Goal: Task Accomplishment & Management: Complete application form

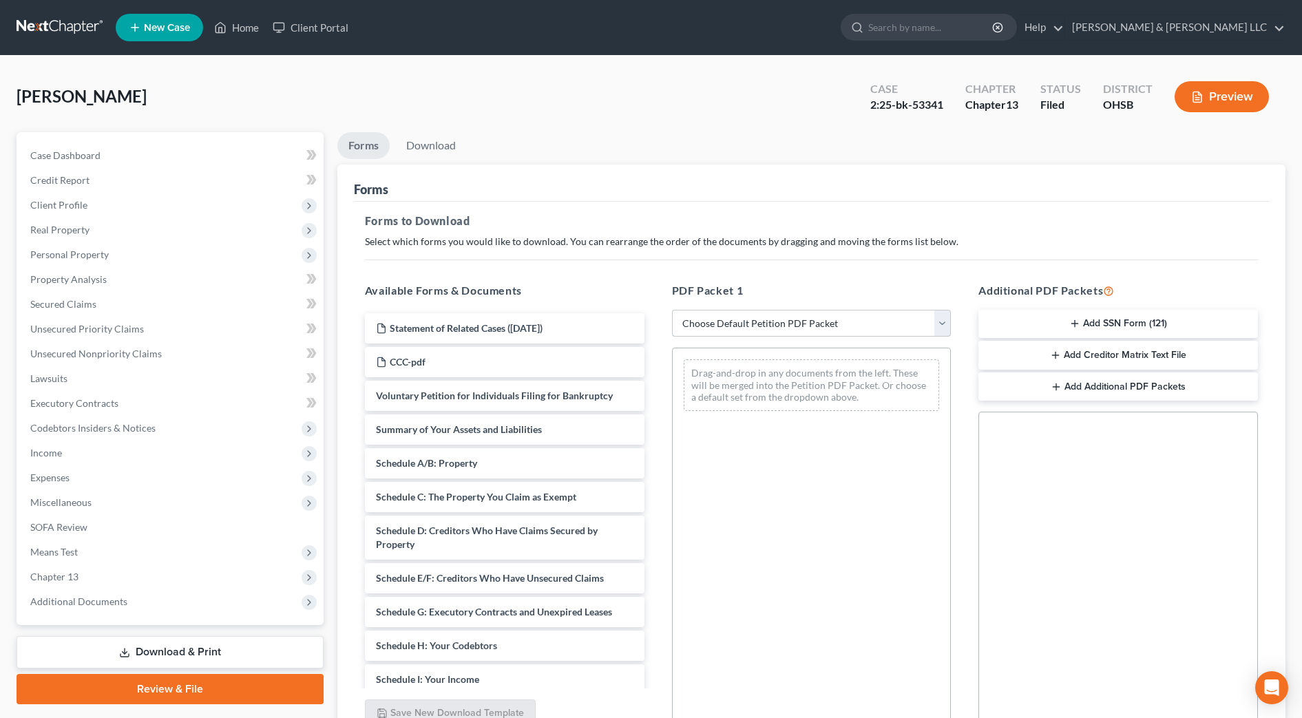
click at [851, 323] on select "Choose Default Petition PDF Packet Complete Bankruptcy Petition (all forms and …" at bounding box center [812, 324] width 280 height 28
select select "4"
click at [672, 310] on select "Choose Default Petition PDF Packet Complete Bankruptcy Petition (all forms and …" at bounding box center [812, 324] width 280 height 28
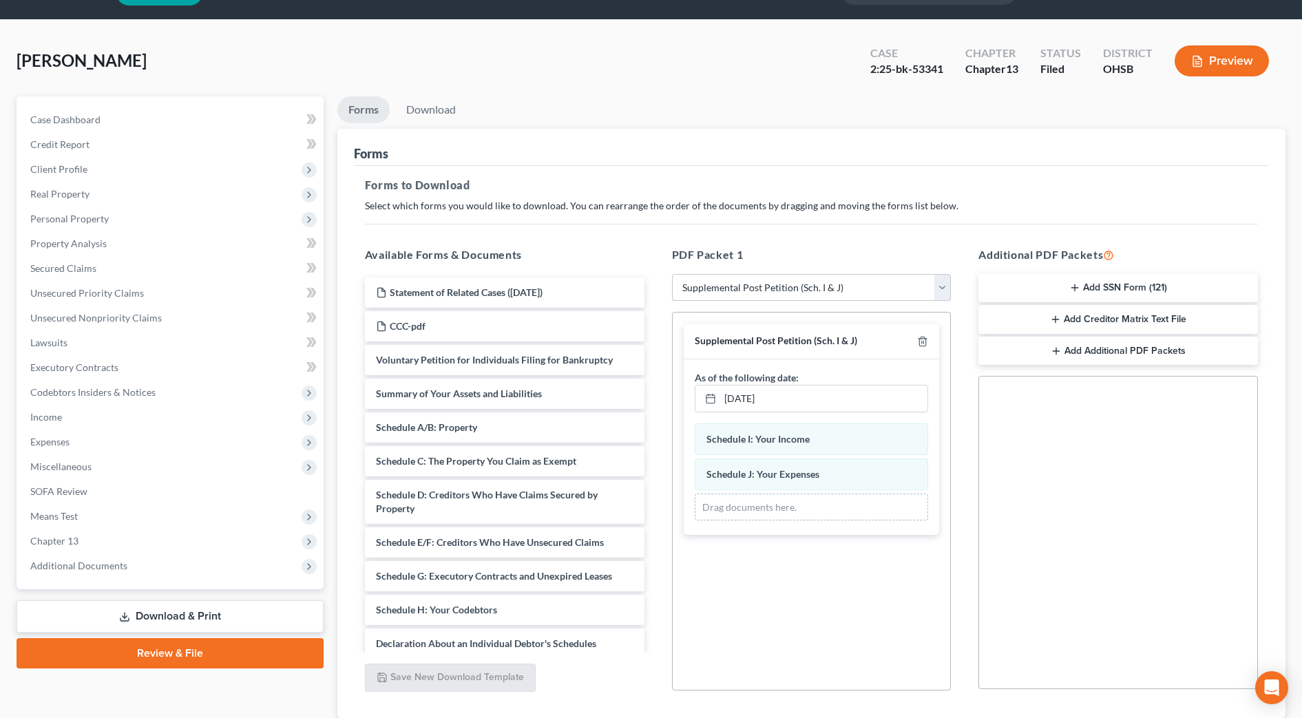
scroll to position [132, 0]
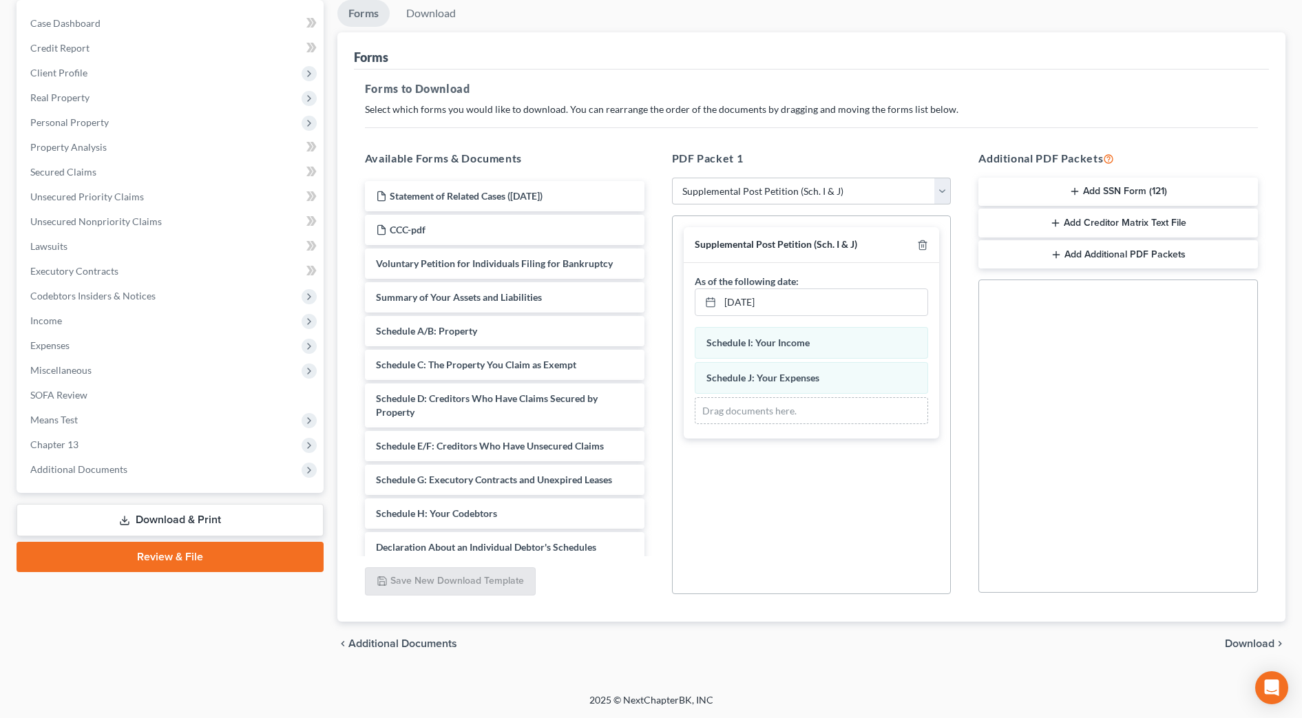
click at [1234, 638] on span "Download" at bounding box center [1250, 643] width 50 height 11
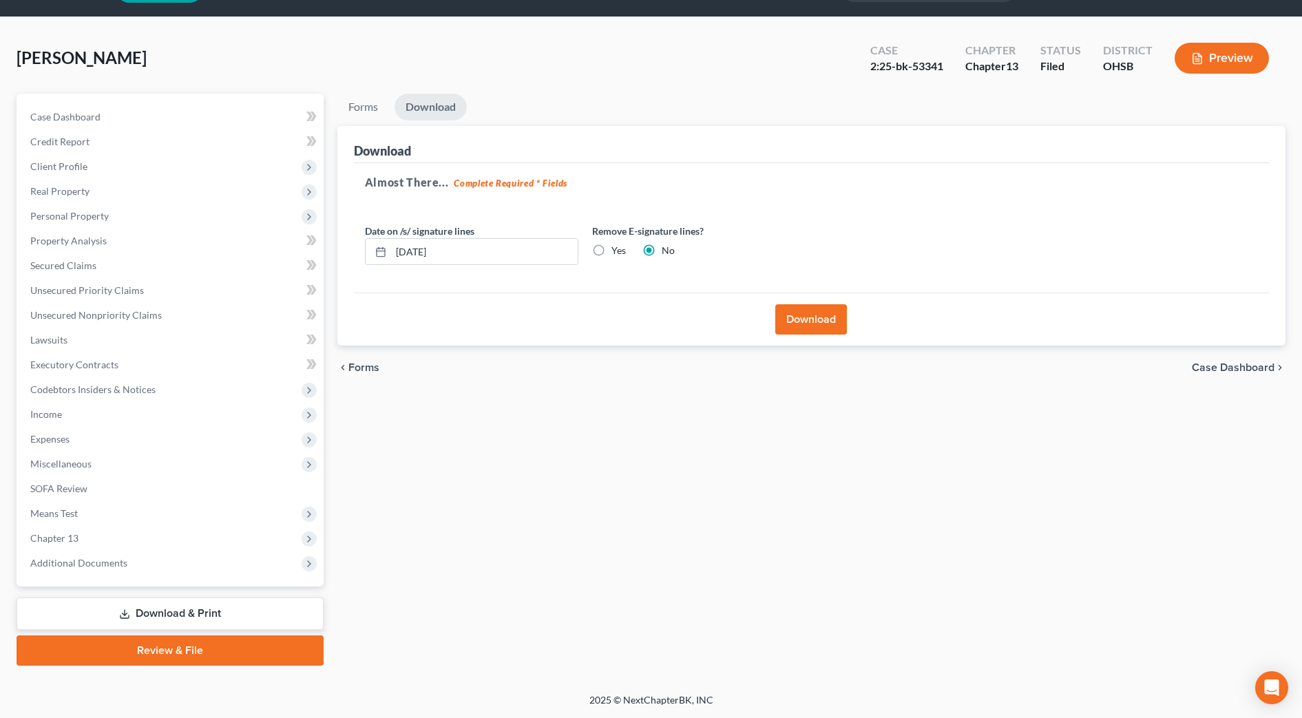
scroll to position [39, 0]
click at [793, 330] on button "Download" at bounding box center [811, 319] width 72 height 30
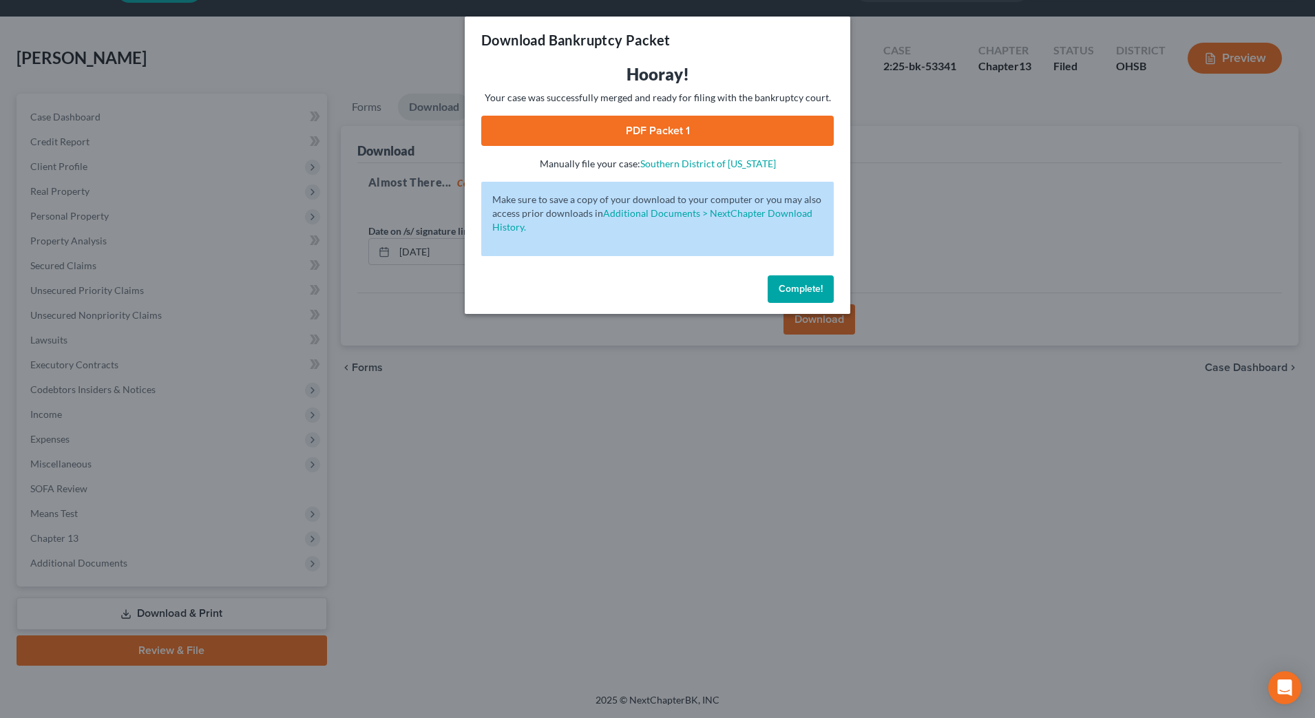
click at [675, 136] on link "PDF Packet 1" at bounding box center [657, 131] width 352 height 30
click at [811, 288] on span "Complete!" at bounding box center [801, 289] width 44 height 12
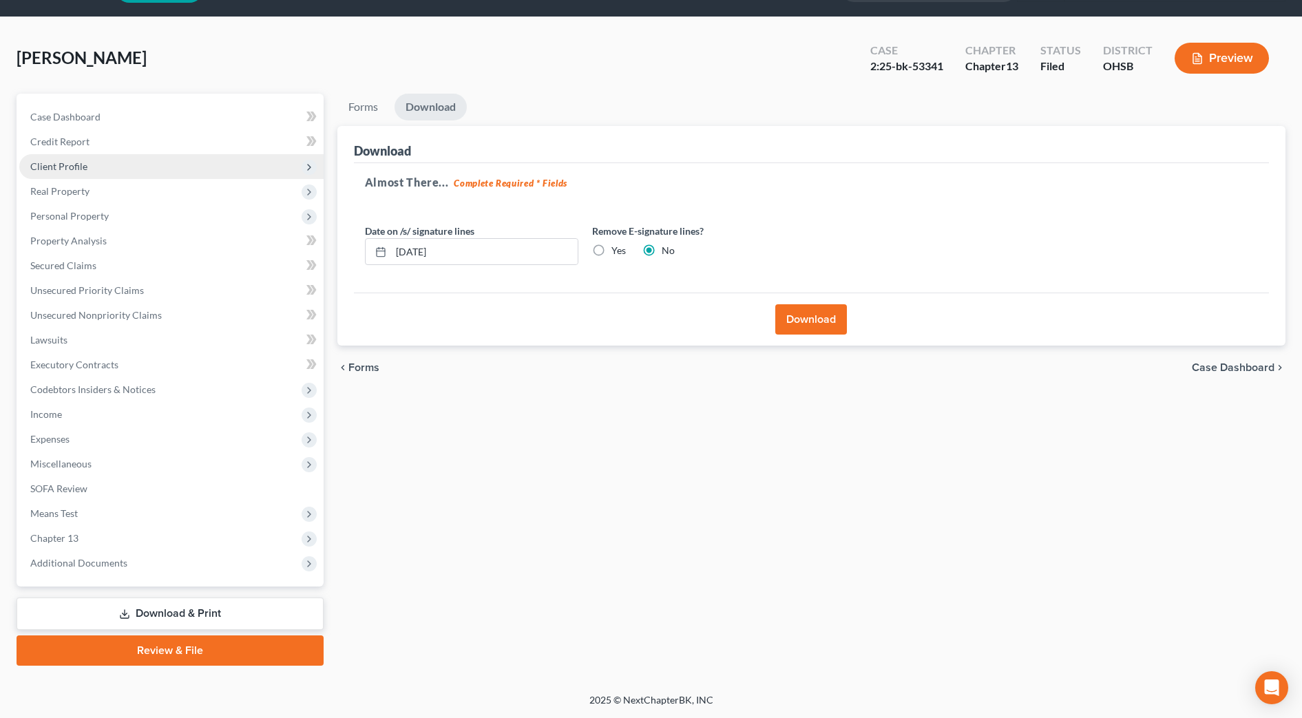
click at [148, 167] on span "Client Profile" at bounding box center [171, 166] width 304 height 25
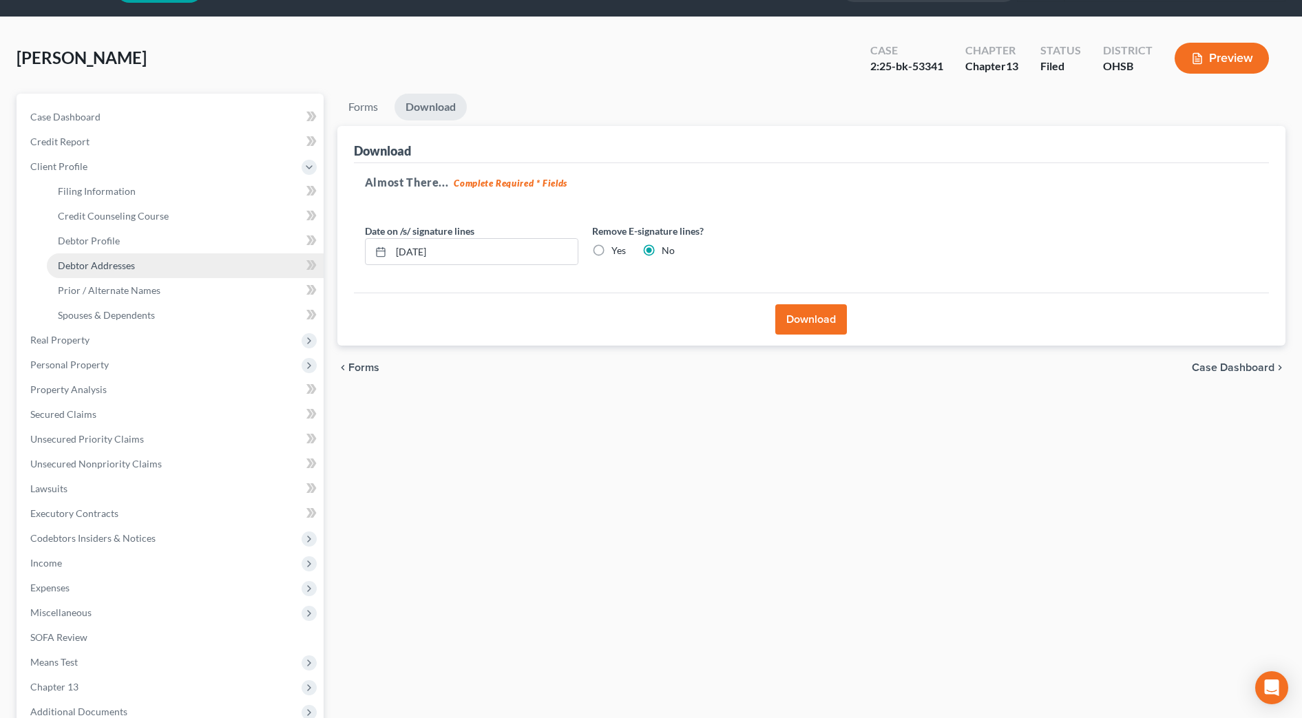
click at [132, 263] on span "Debtor Addresses" at bounding box center [96, 266] width 77 height 12
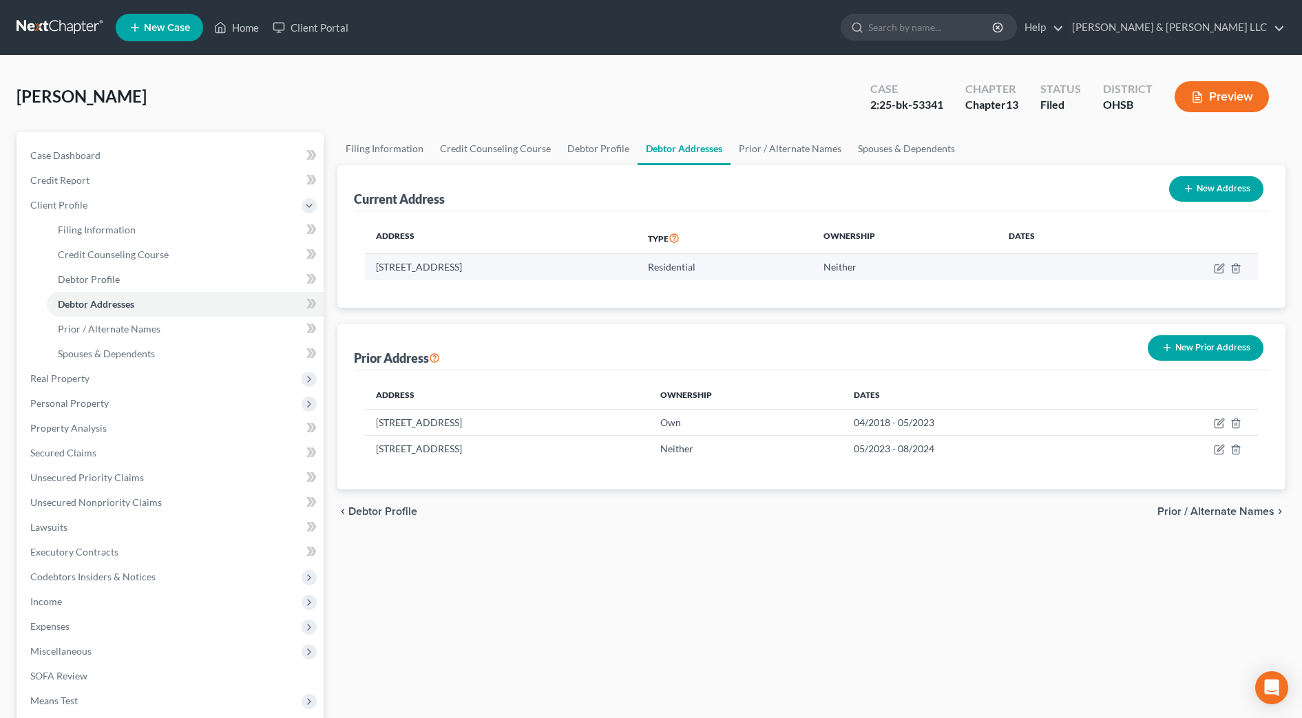
drag, startPoint x: 551, startPoint y: 264, endPoint x: 378, endPoint y: 268, distance: 172.8
click at [378, 268] on td "1133 Orchard St, Coshocton, OH 43812" at bounding box center [501, 267] width 272 height 26
copy td "1133 Orchard St, Coshocton, OH 43812"
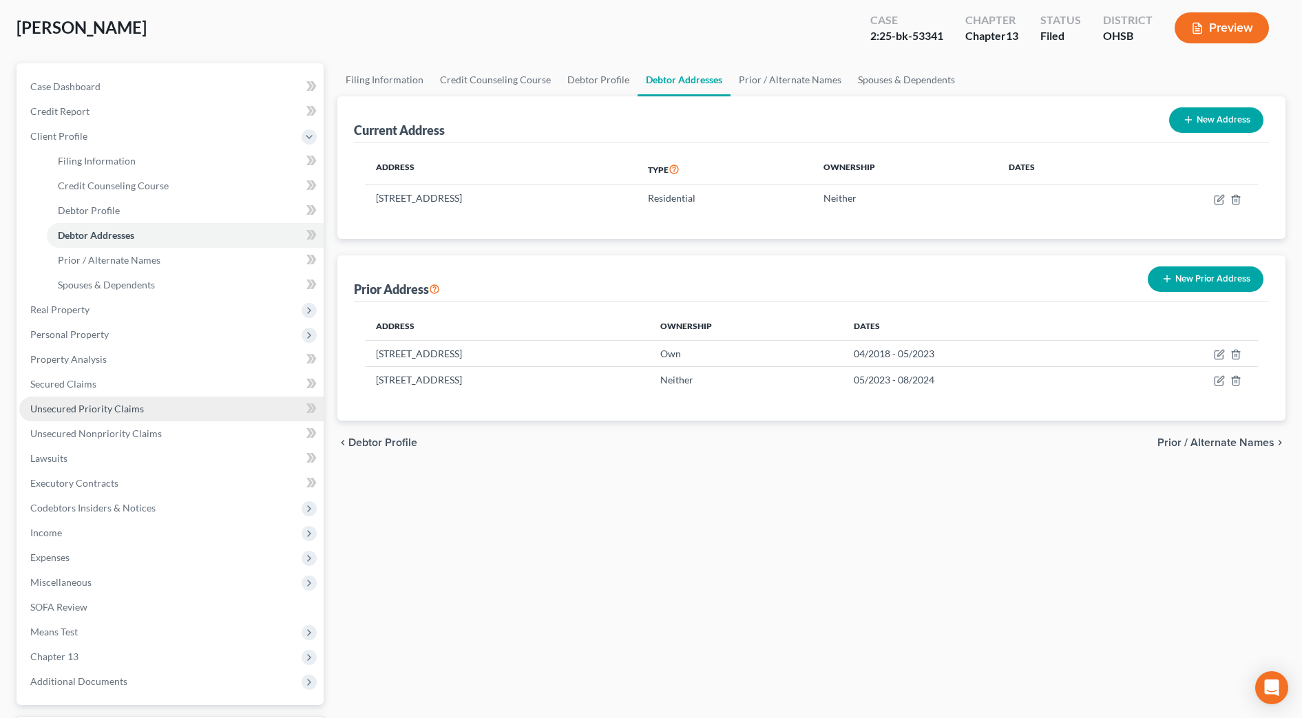
scroll to position [172, 0]
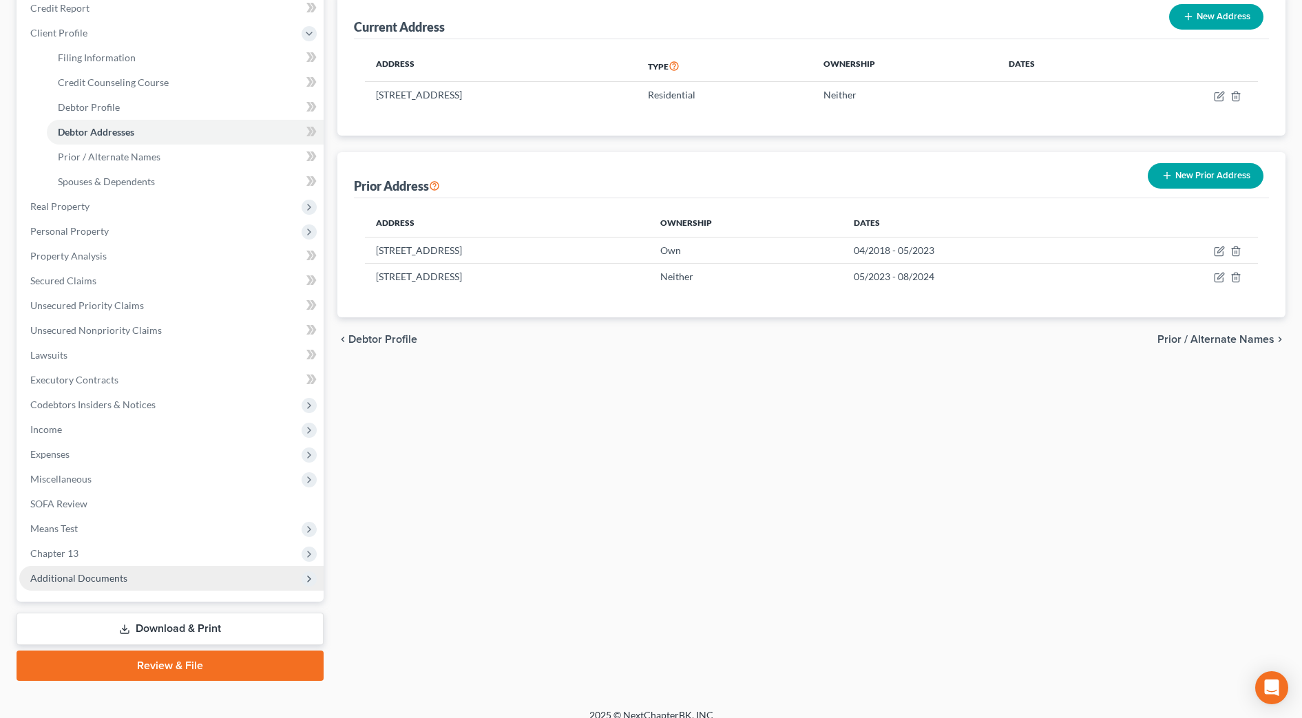
click at [153, 580] on span "Additional Documents" at bounding box center [171, 578] width 304 height 25
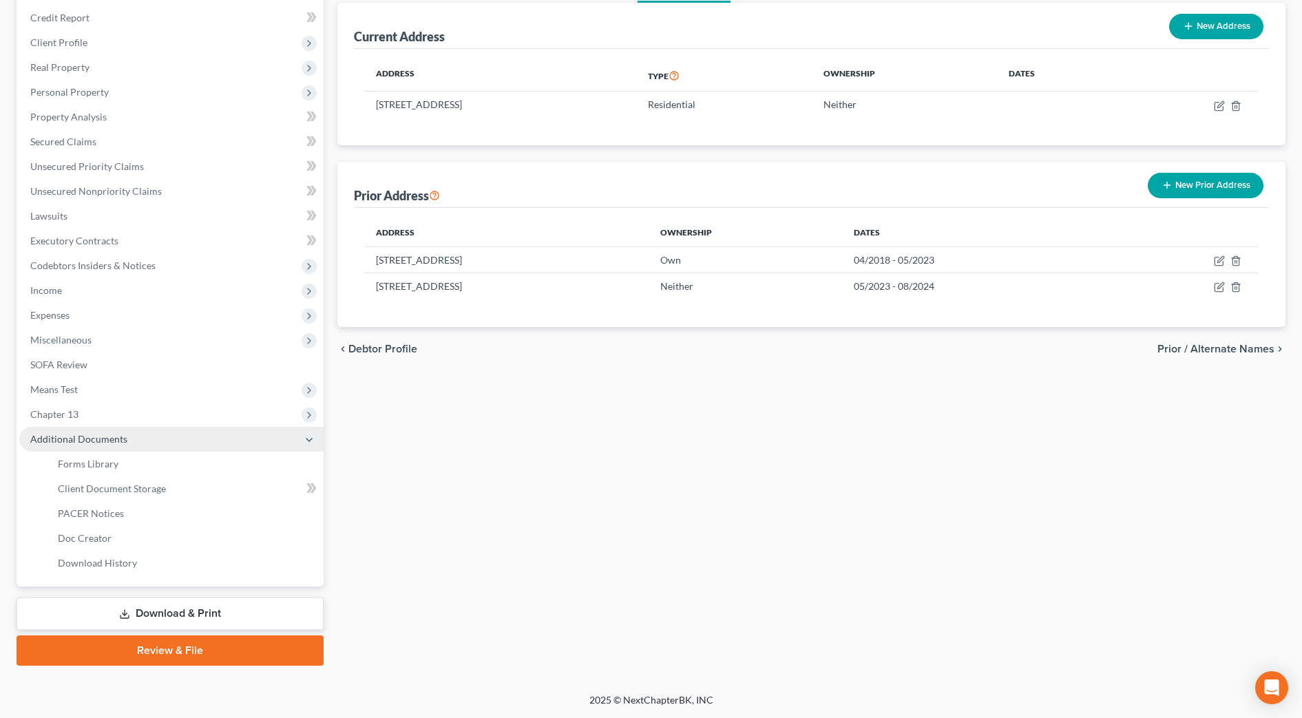
scroll to position [162, 0]
click at [123, 509] on link "PACER Notices" at bounding box center [185, 513] width 277 height 25
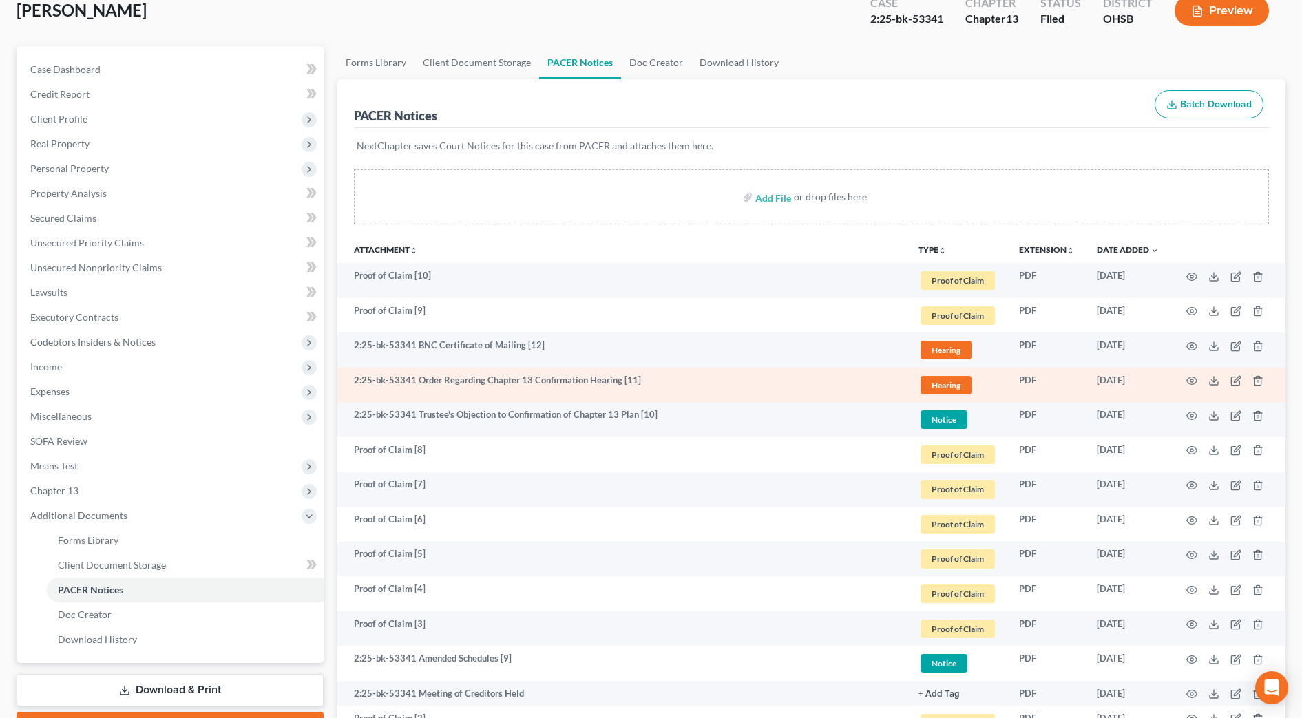
scroll to position [172, 0]
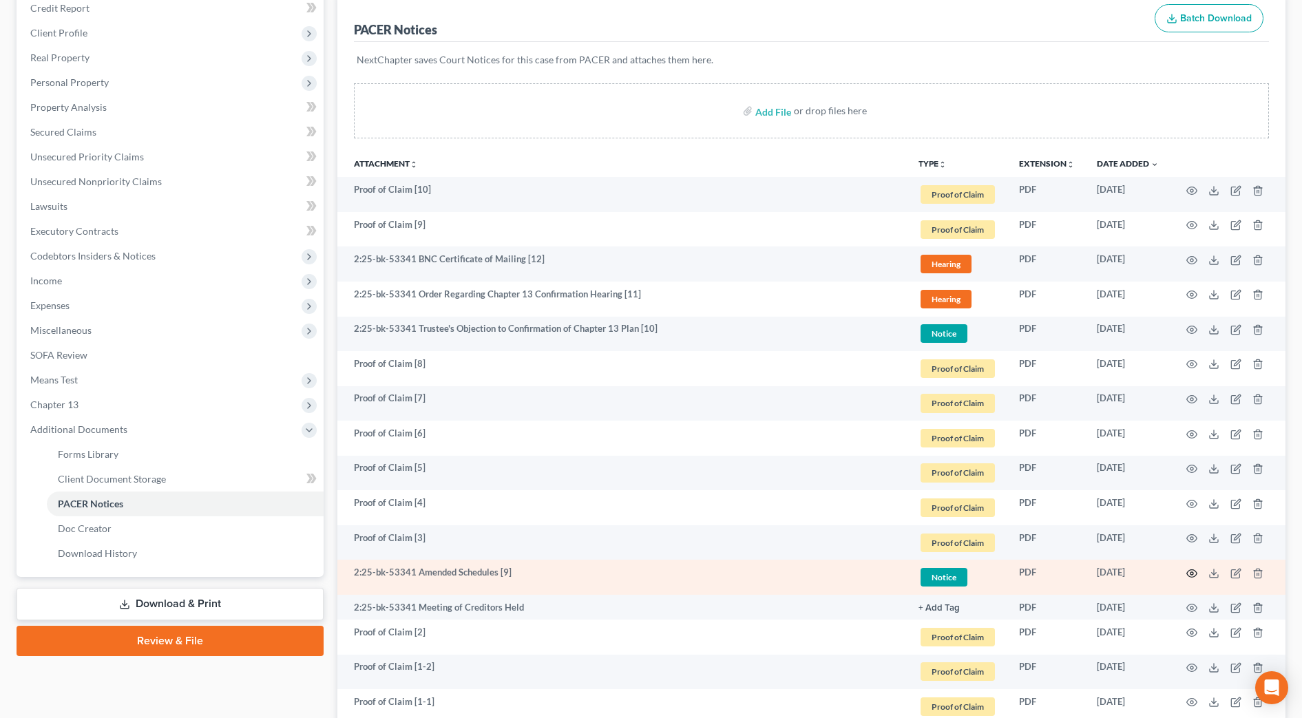
click at [1192, 572] on circle "button" at bounding box center [1191, 573] width 3 height 3
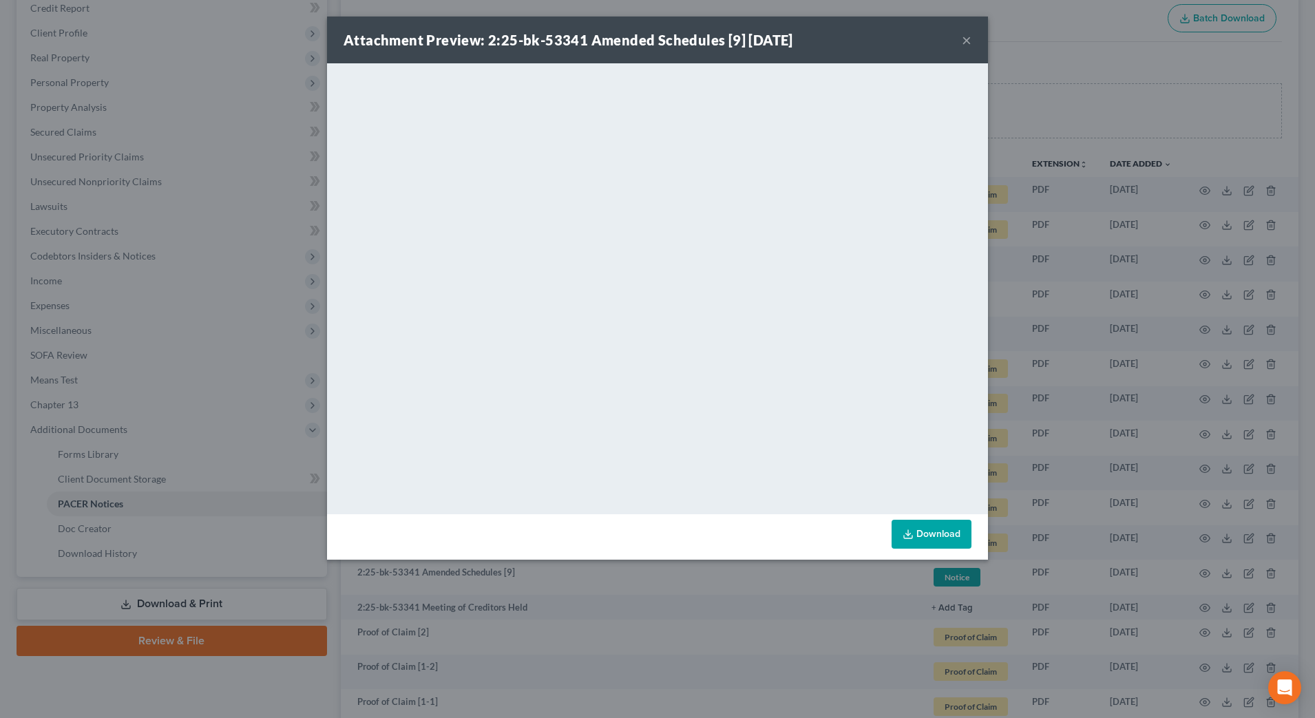
click at [968, 33] on button "×" at bounding box center [967, 40] width 10 height 17
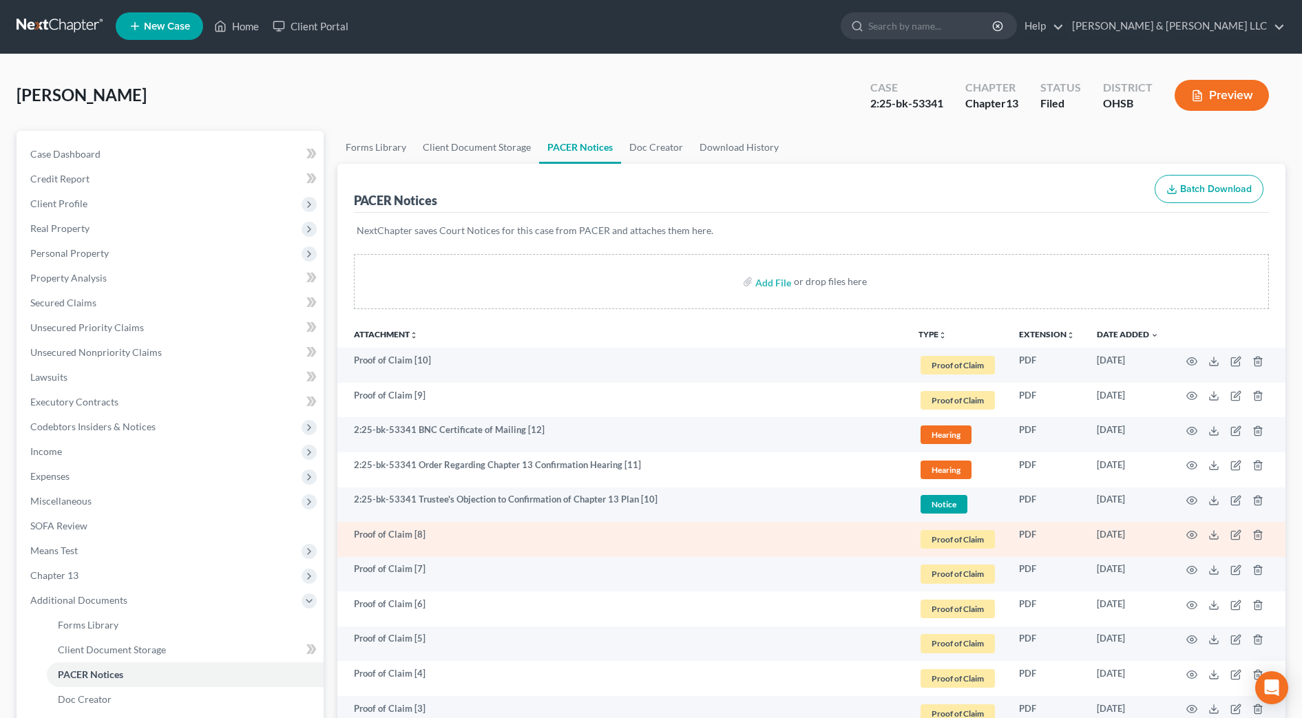
scroll to position [0, 0]
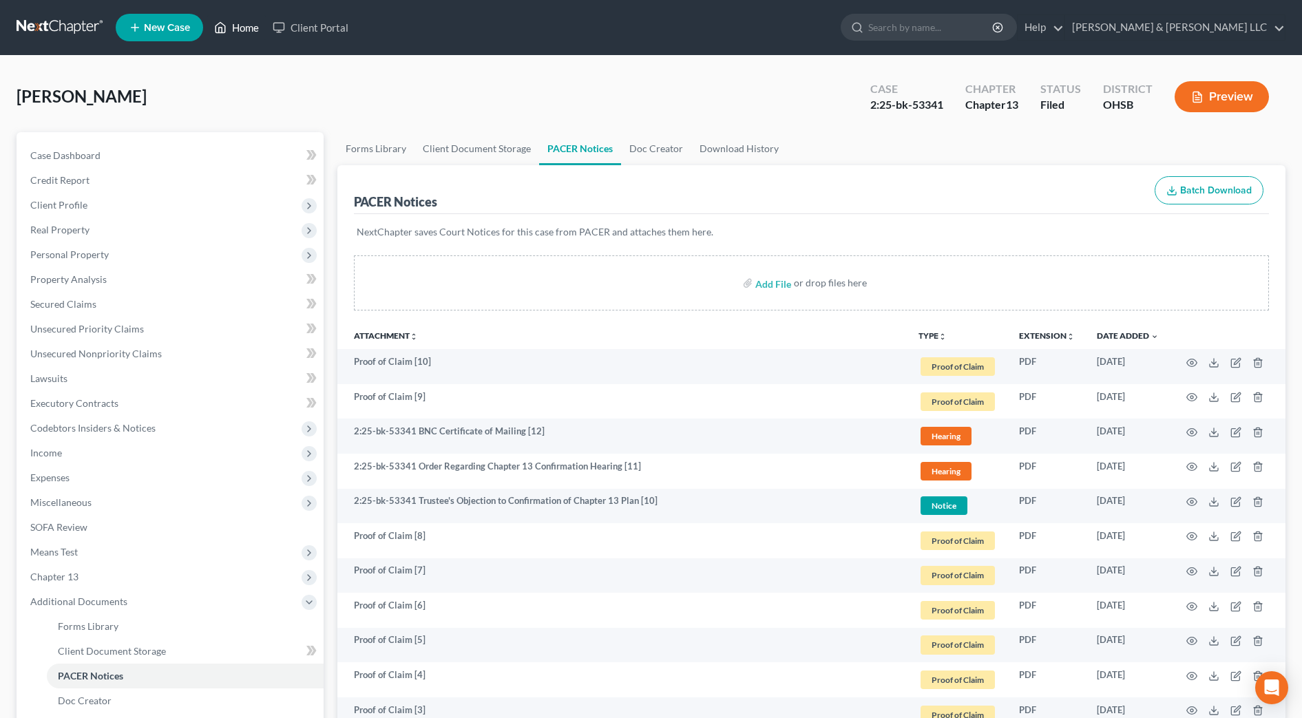
click at [245, 30] on link "Home" at bounding box center [236, 27] width 59 height 25
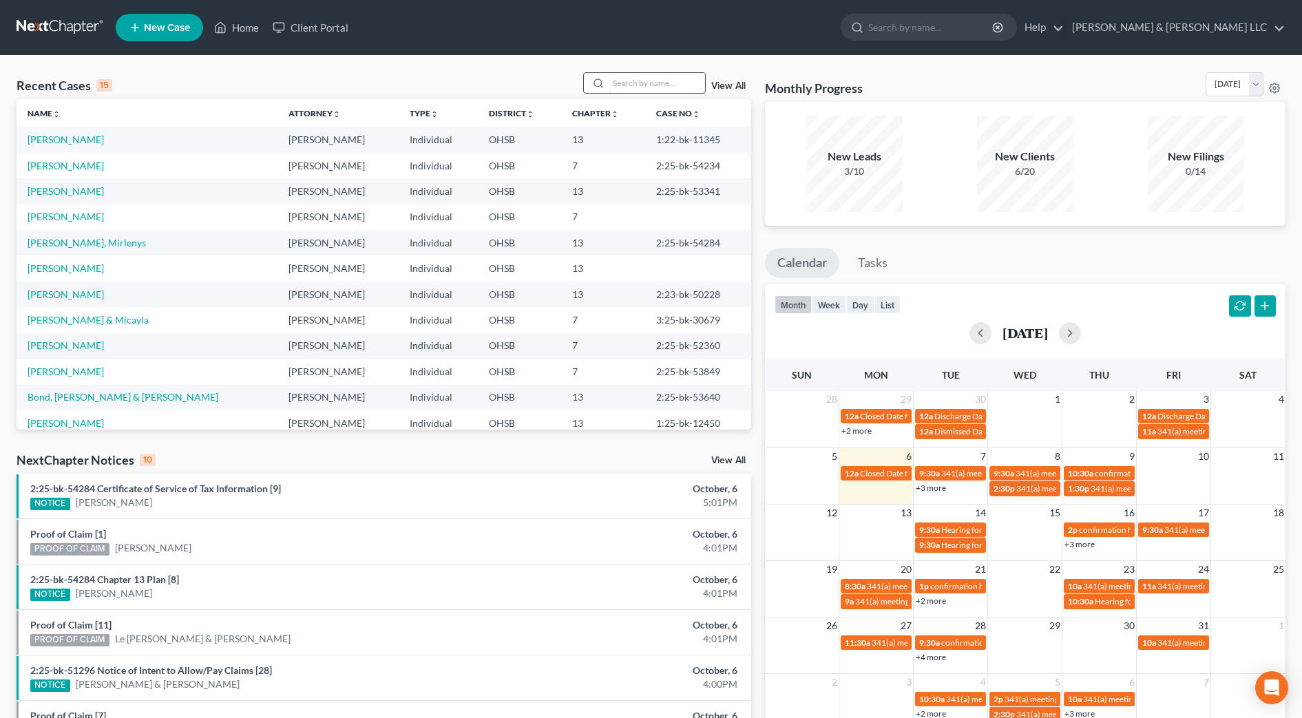
click at [624, 79] on input "search" at bounding box center [657, 83] width 96 height 20
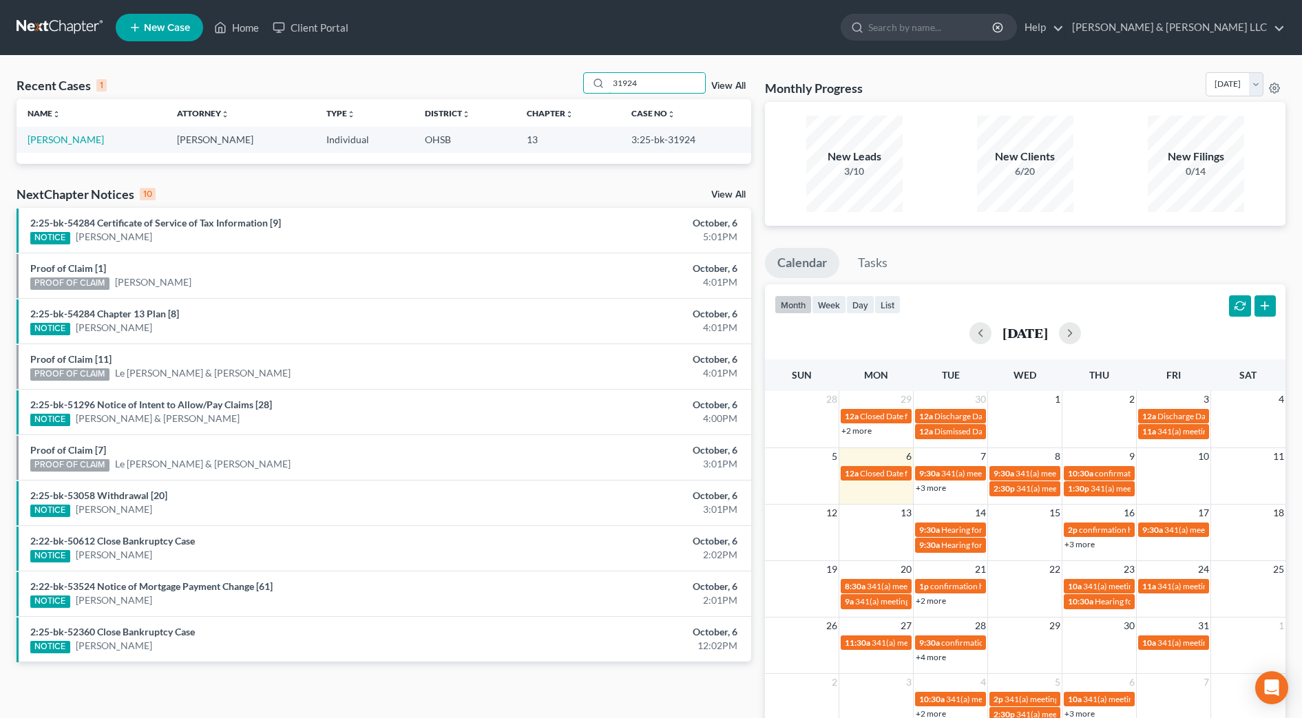
type input "31924"
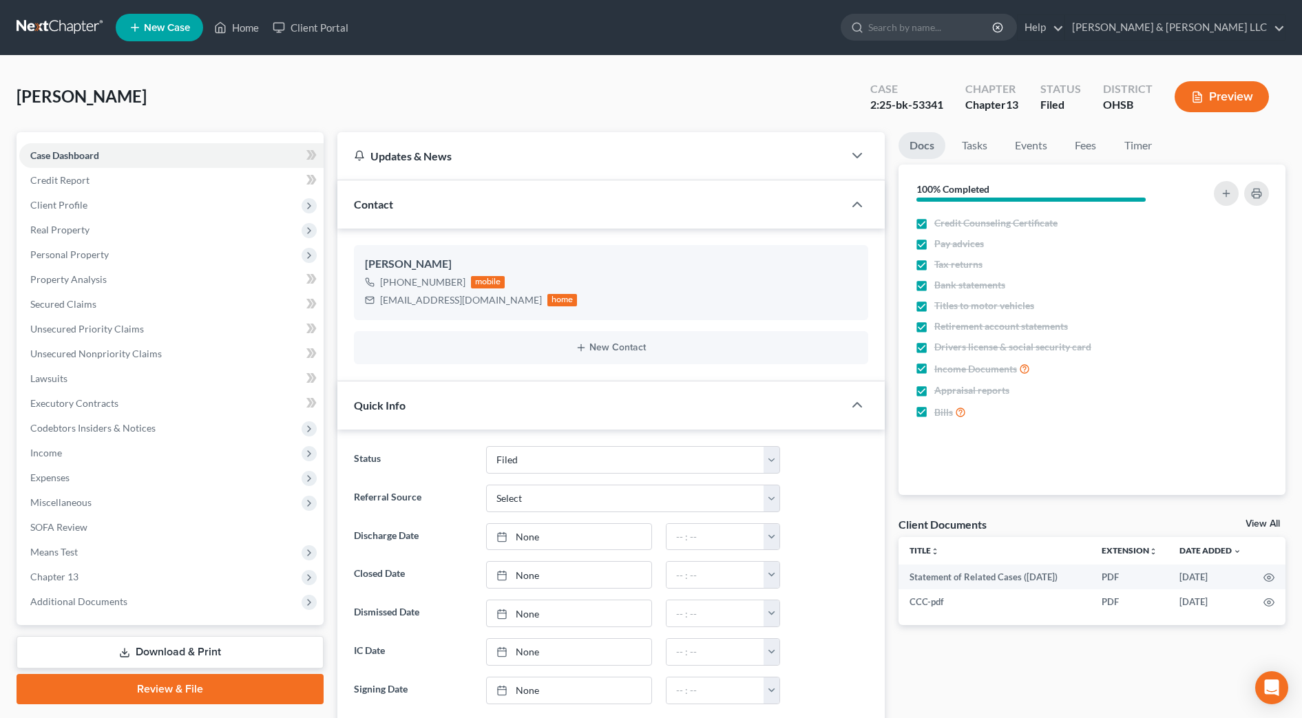
select select "3"
click at [972, 32] on input "search" at bounding box center [931, 26] width 126 height 25
type input "[PERSON_NAME]"
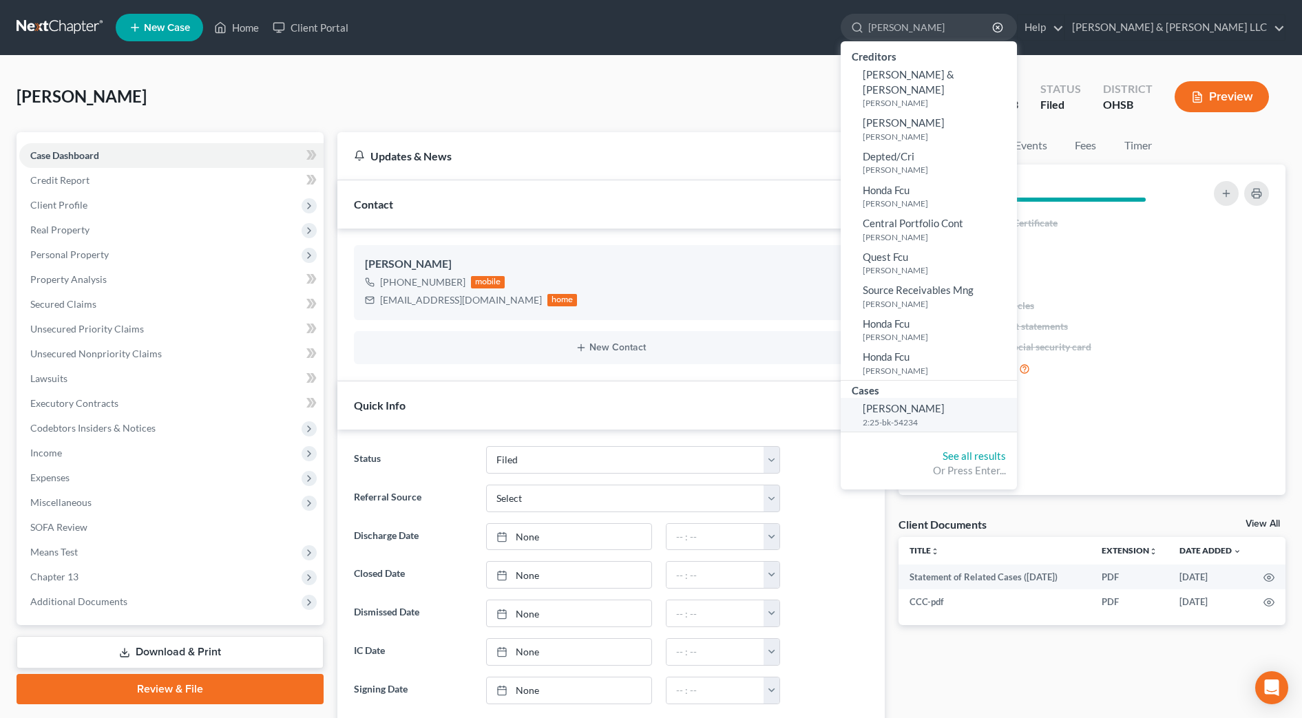
click at [945, 402] on span "[PERSON_NAME]" at bounding box center [904, 408] width 82 height 12
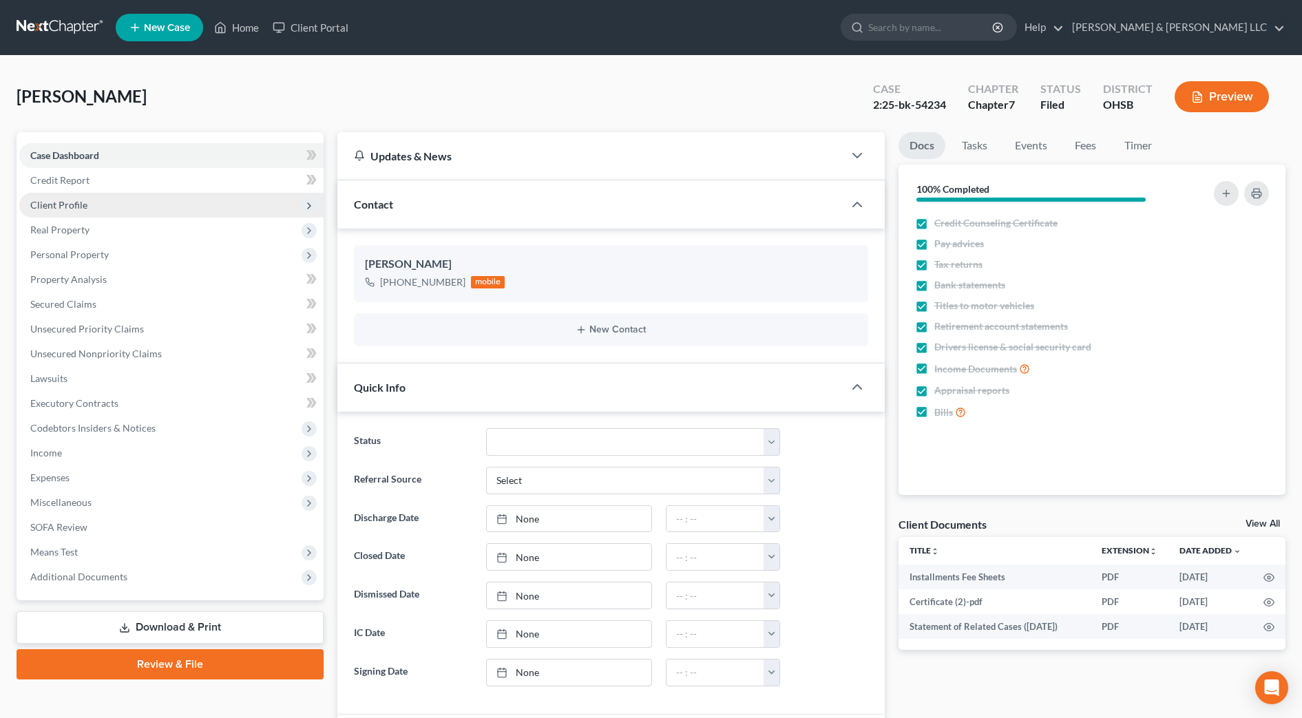
click at [60, 208] on span "Client Profile" at bounding box center [58, 205] width 57 height 12
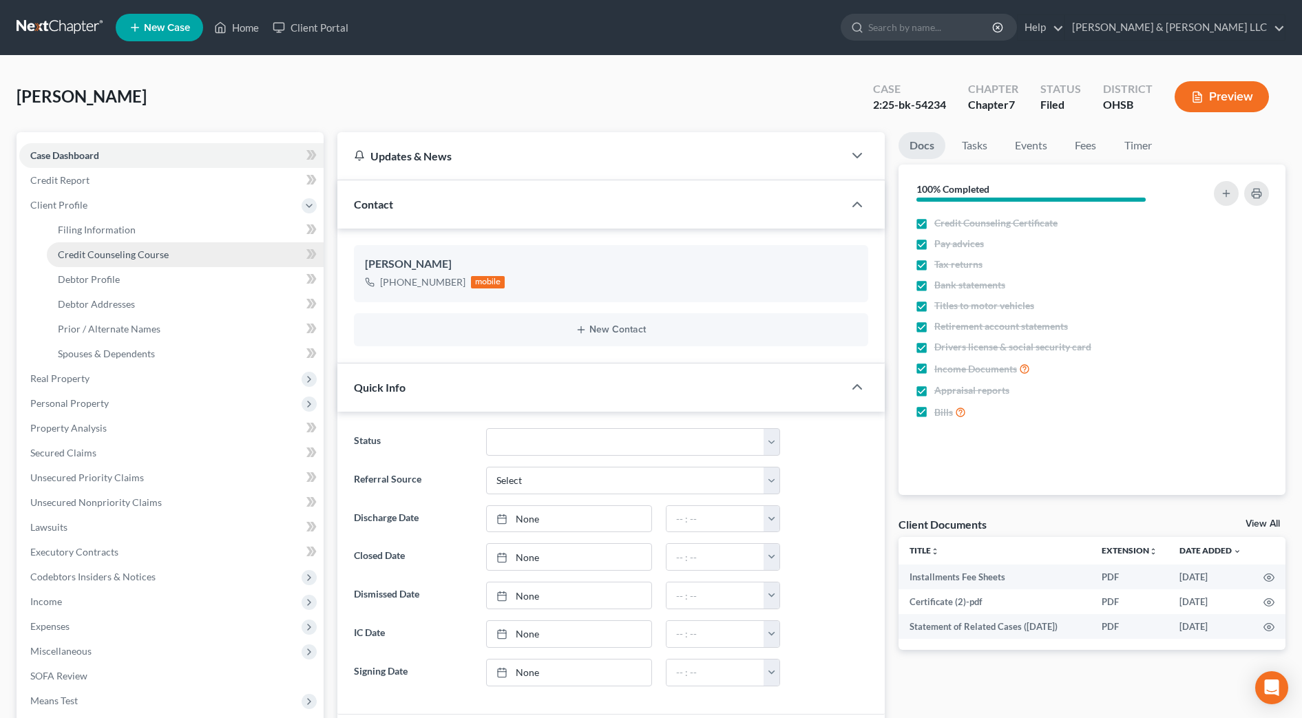
click at [92, 242] on link "Credit Counseling Course" at bounding box center [185, 254] width 277 height 25
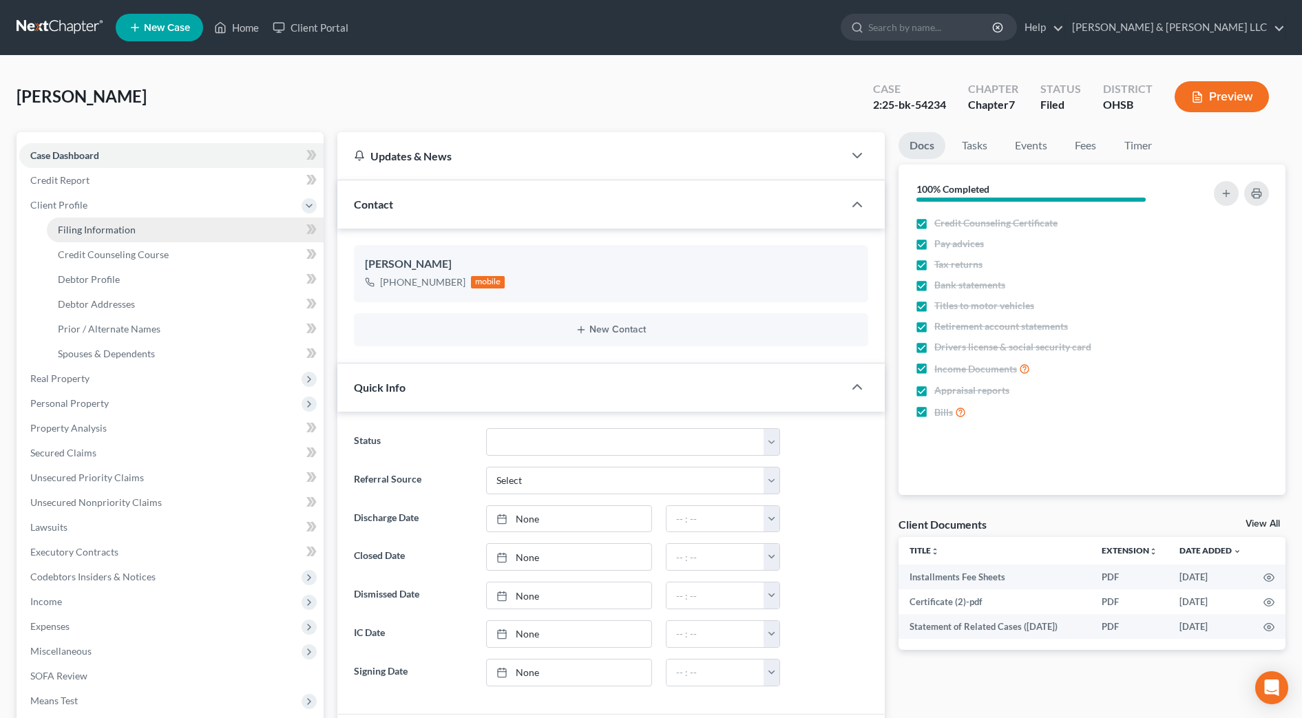
click at [99, 230] on span "Filing Information" at bounding box center [97, 230] width 78 height 12
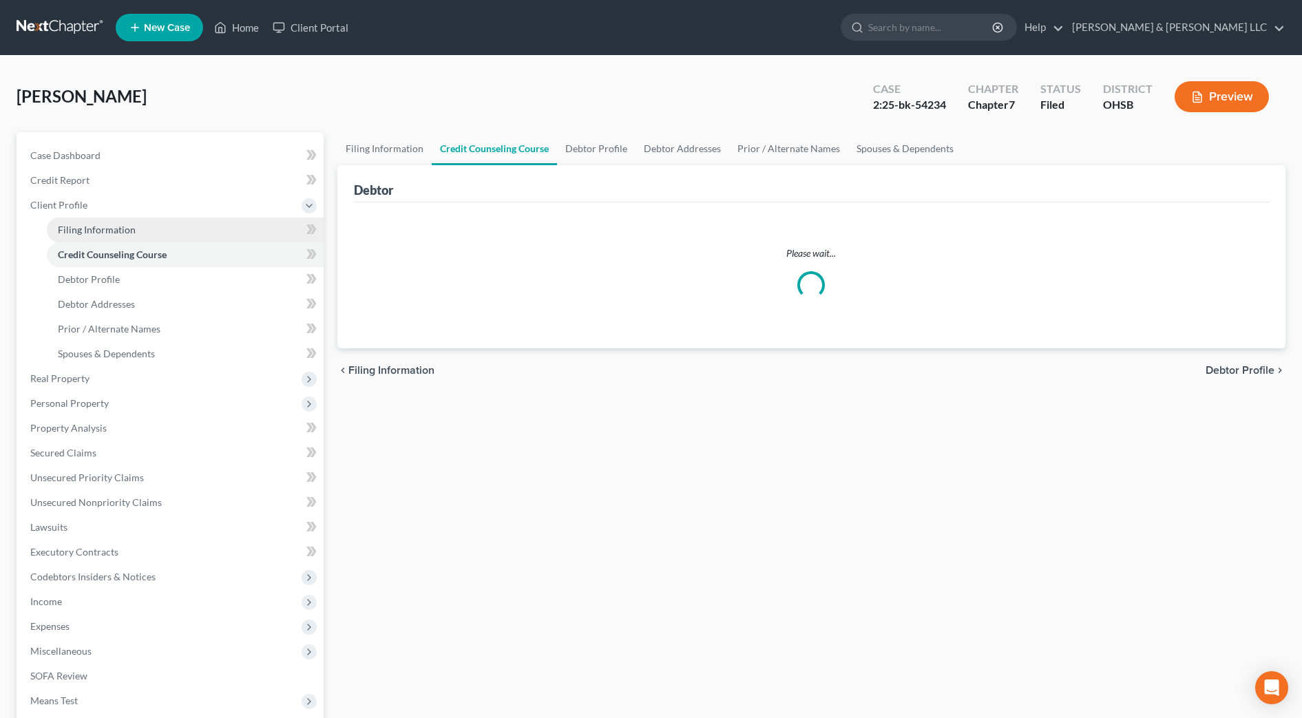
select select "1"
select select "0"
select select "62"
select select "2"
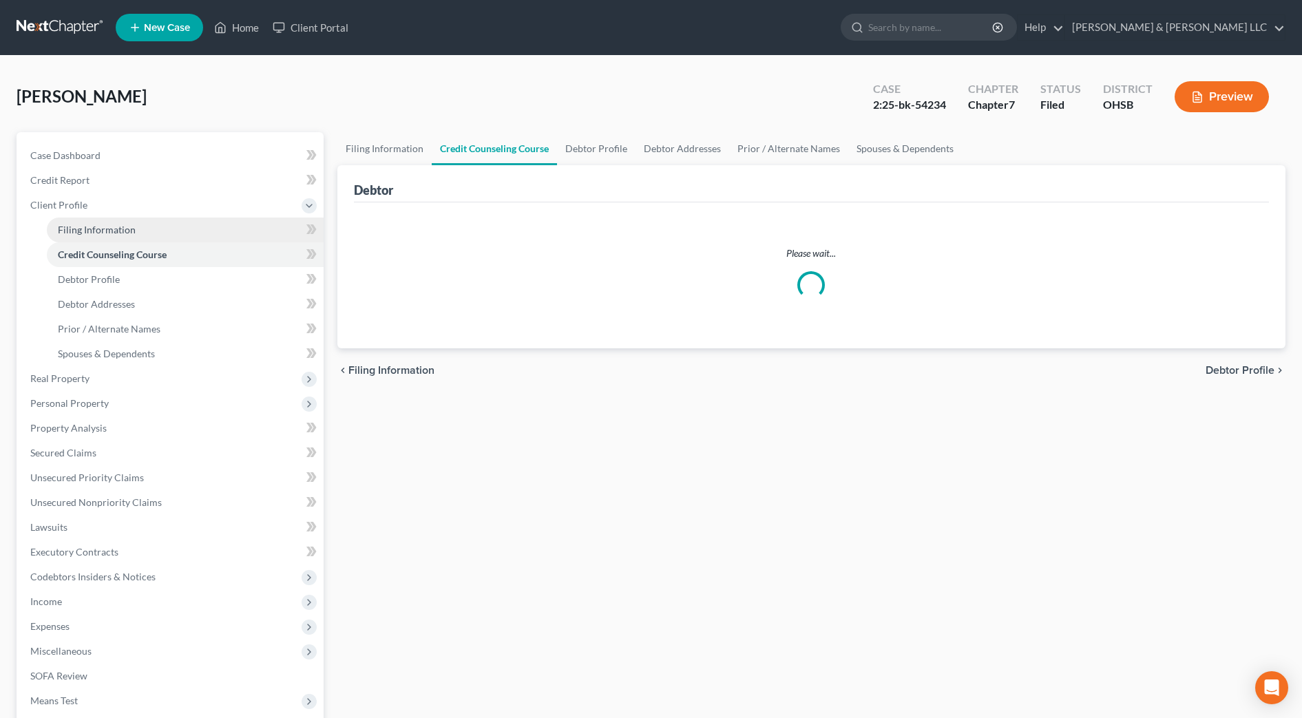
select select "36"
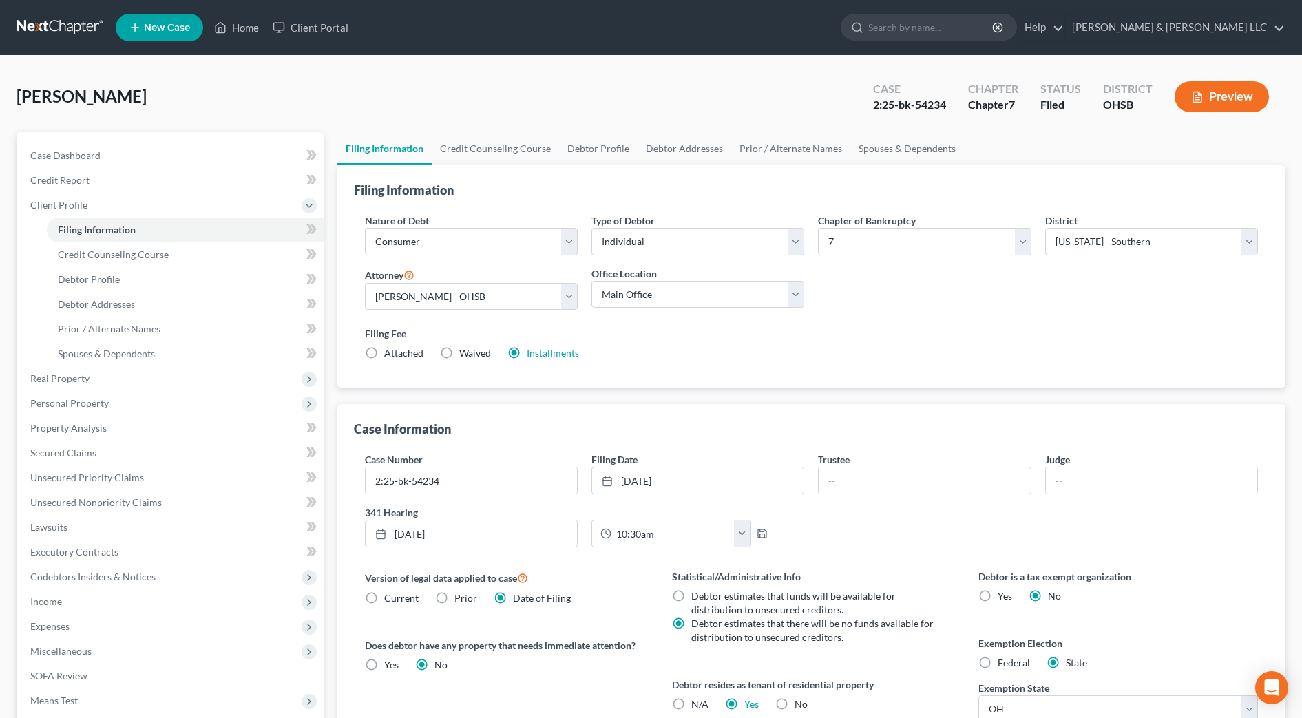
select select "1"
select select "0"
select select "62"
select select "2"
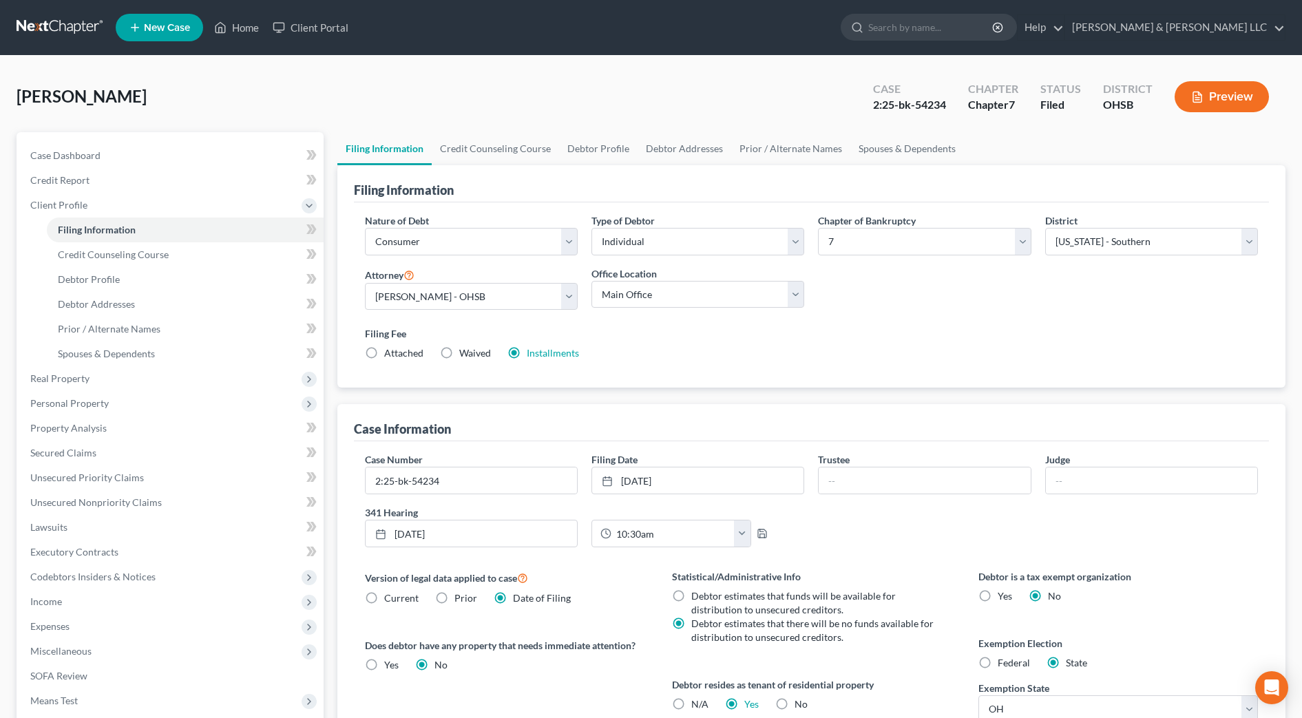
select select "36"
click at [260, 25] on link "Home" at bounding box center [236, 27] width 59 height 25
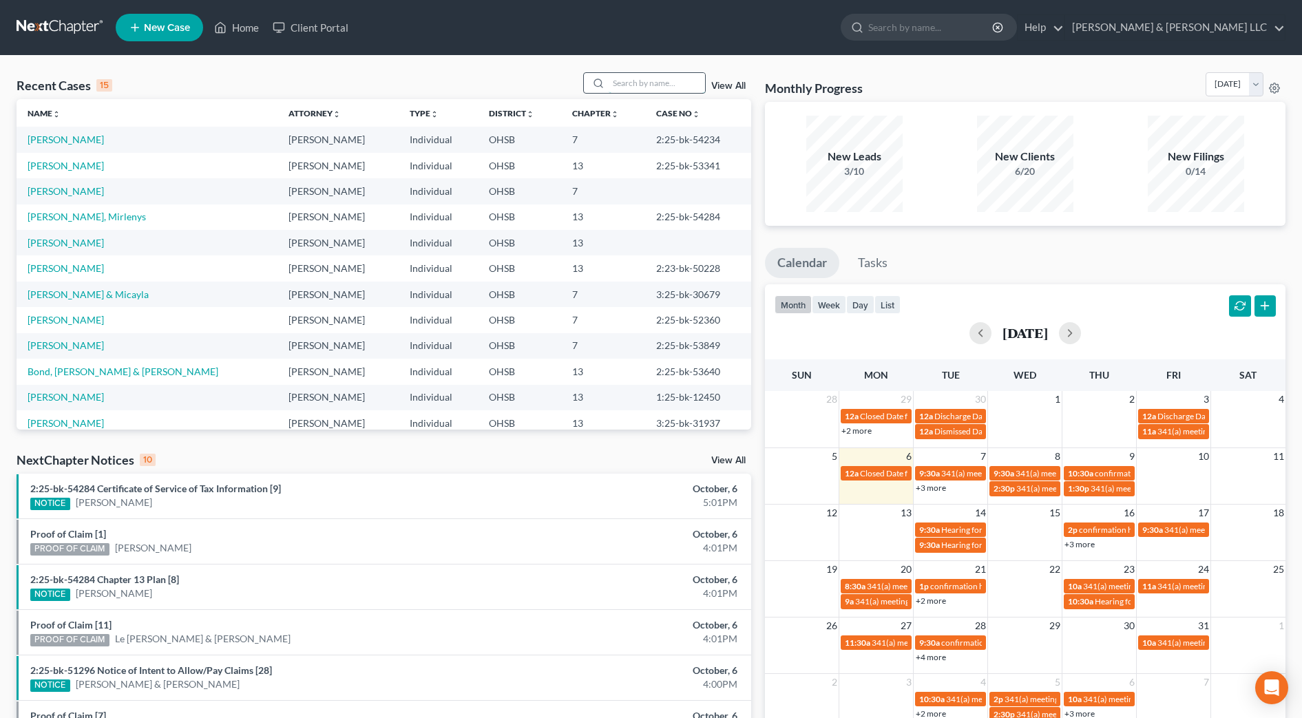
click at [634, 78] on input "search" at bounding box center [657, 83] width 96 height 20
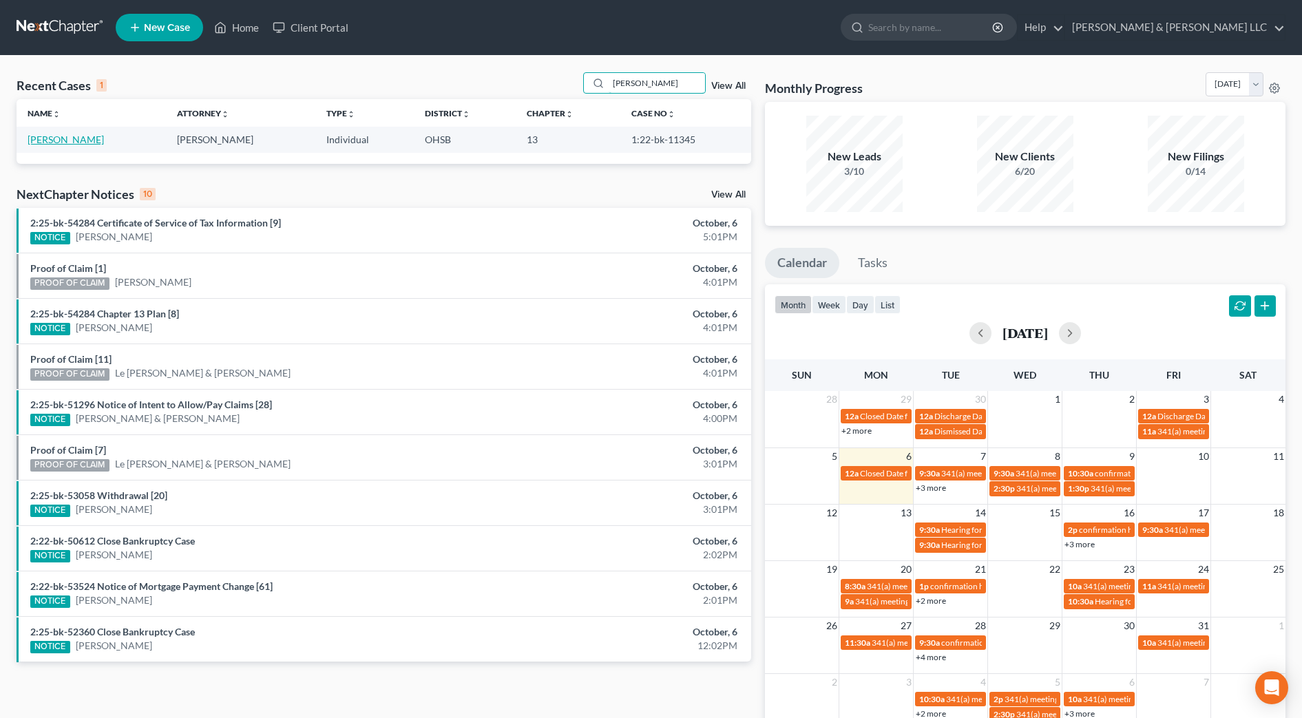
type input "morrison"
click at [83, 140] on link "Morrison, Alisha" at bounding box center [66, 140] width 76 height 12
select select "4"
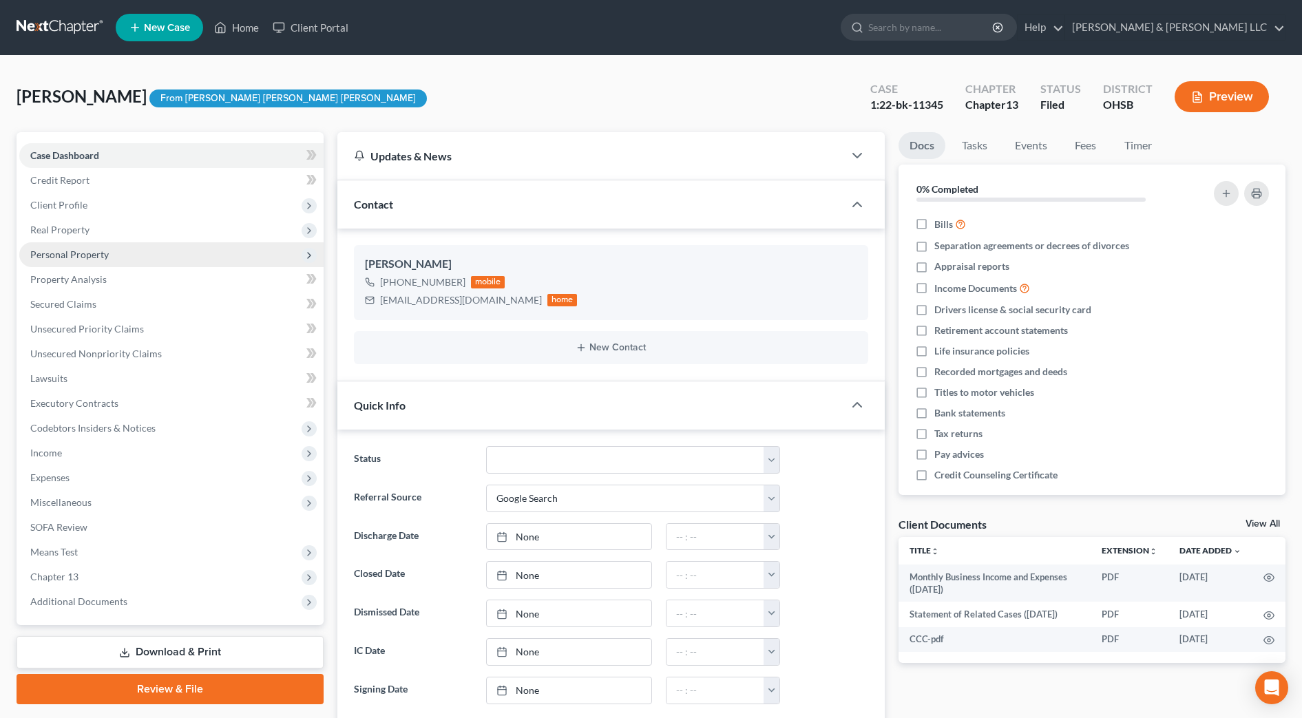
scroll to position [1179, 0]
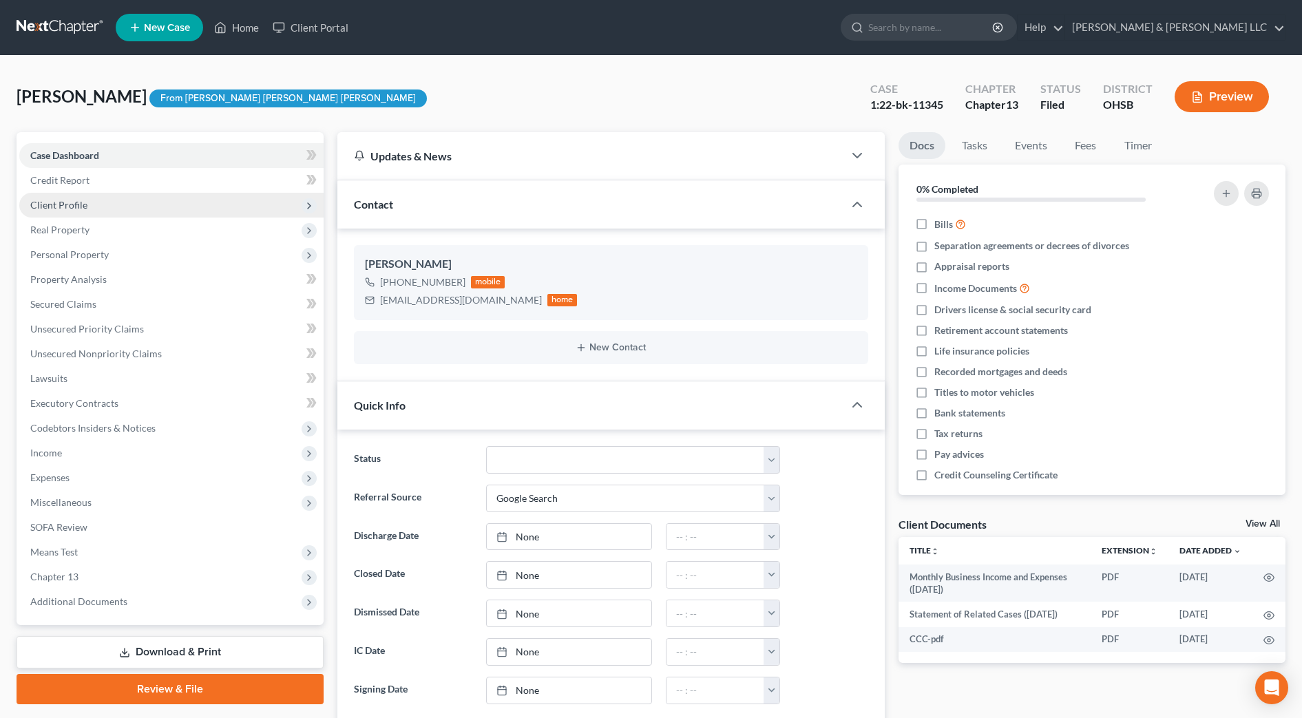
click at [65, 202] on span "Client Profile" at bounding box center [58, 205] width 57 height 12
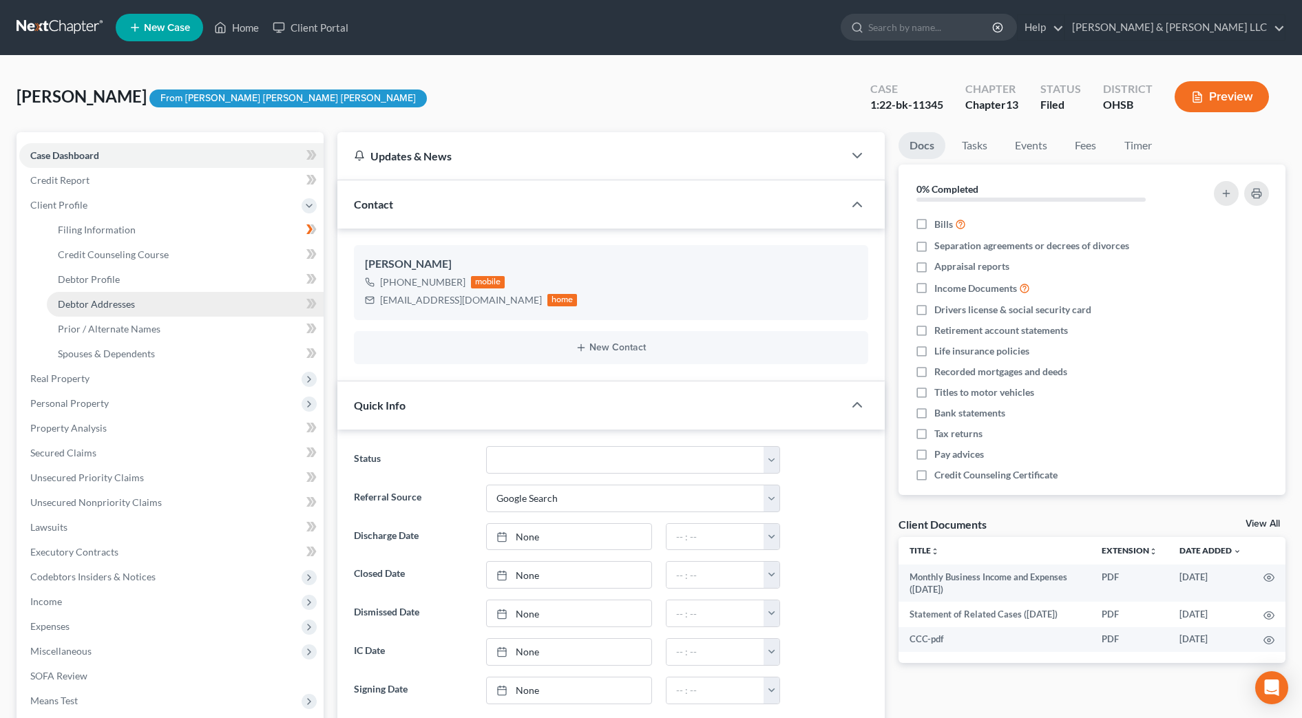
click at [127, 294] on link "Debtor Addresses" at bounding box center [185, 304] width 277 height 25
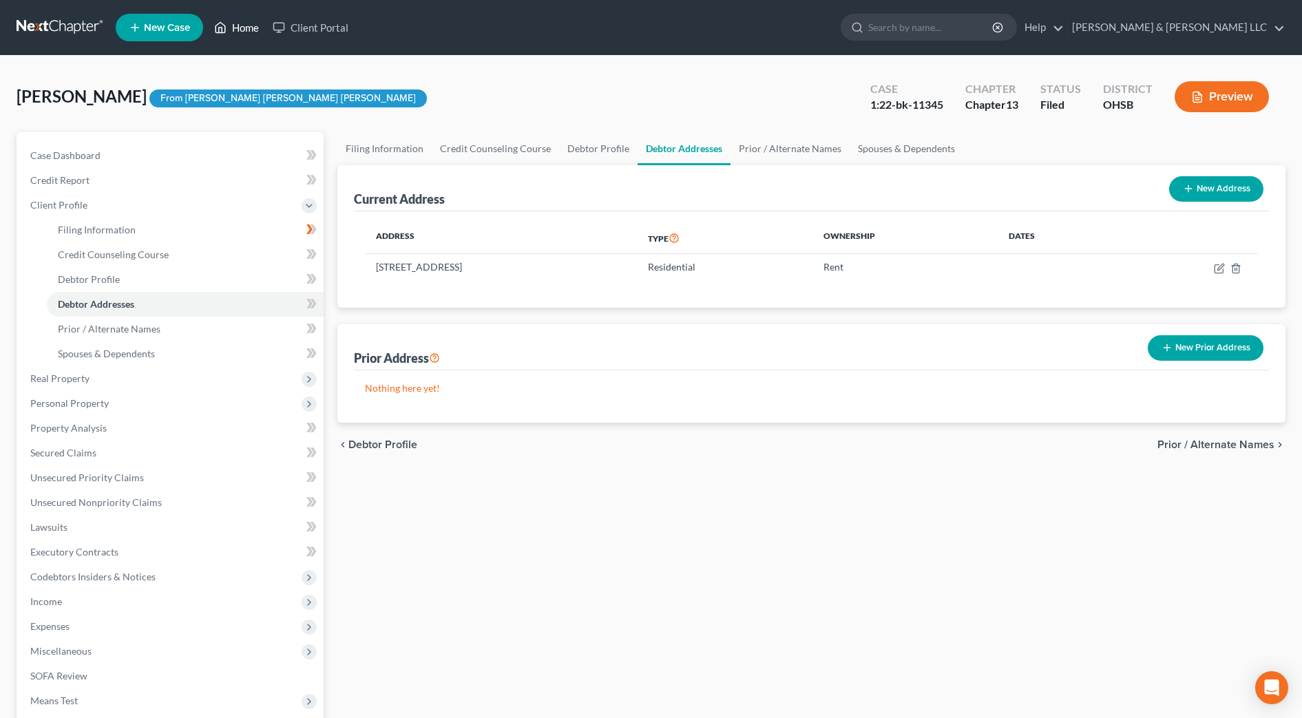
click at [230, 23] on link "Home" at bounding box center [236, 27] width 59 height 25
